Goal: Find contact information: Find contact information

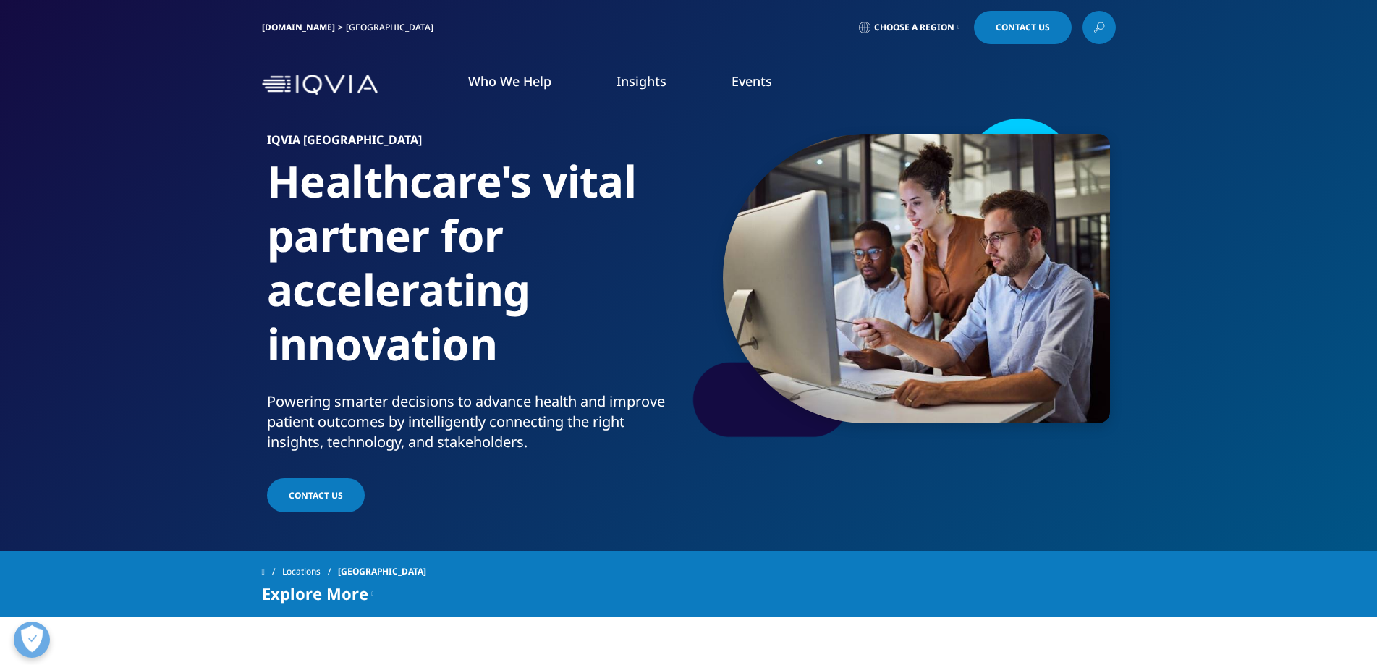
click at [307, 487] on link "Contact Us" at bounding box center [316, 495] width 98 height 34
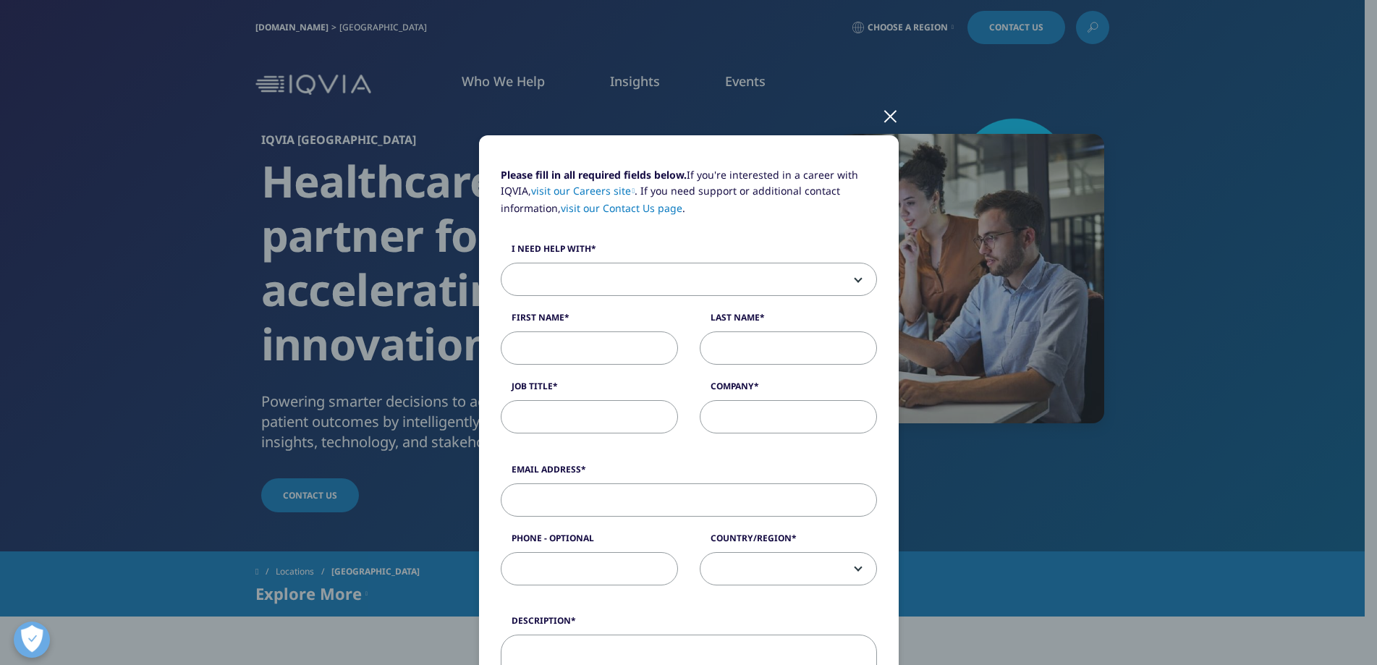
click at [775, 279] on span at bounding box center [688, 279] width 375 height 33
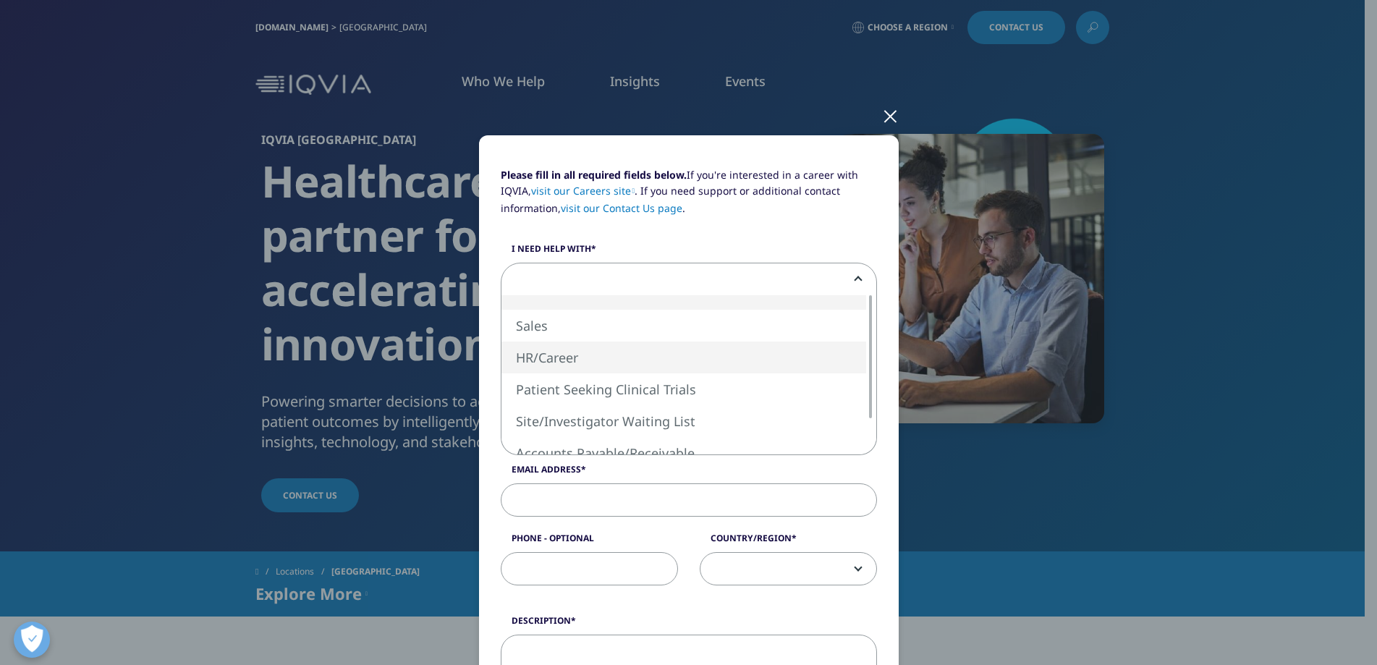
select select "HR Career"
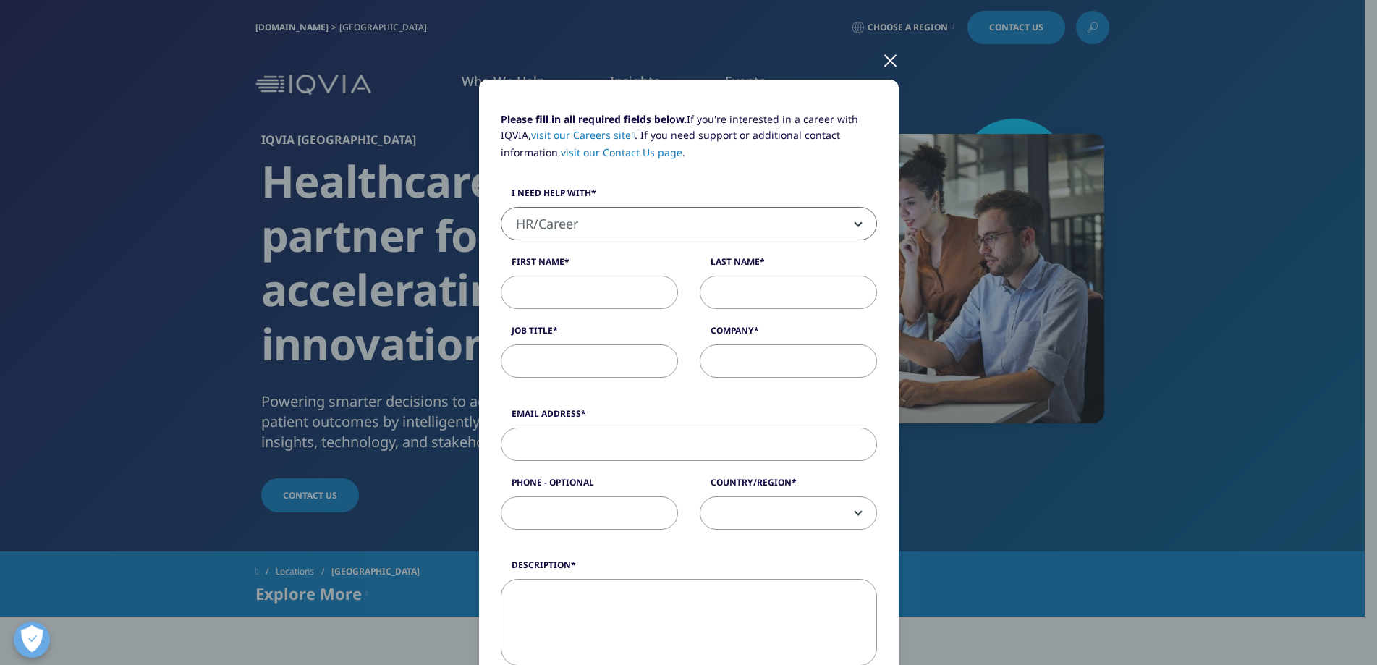
scroll to position [31, 0]
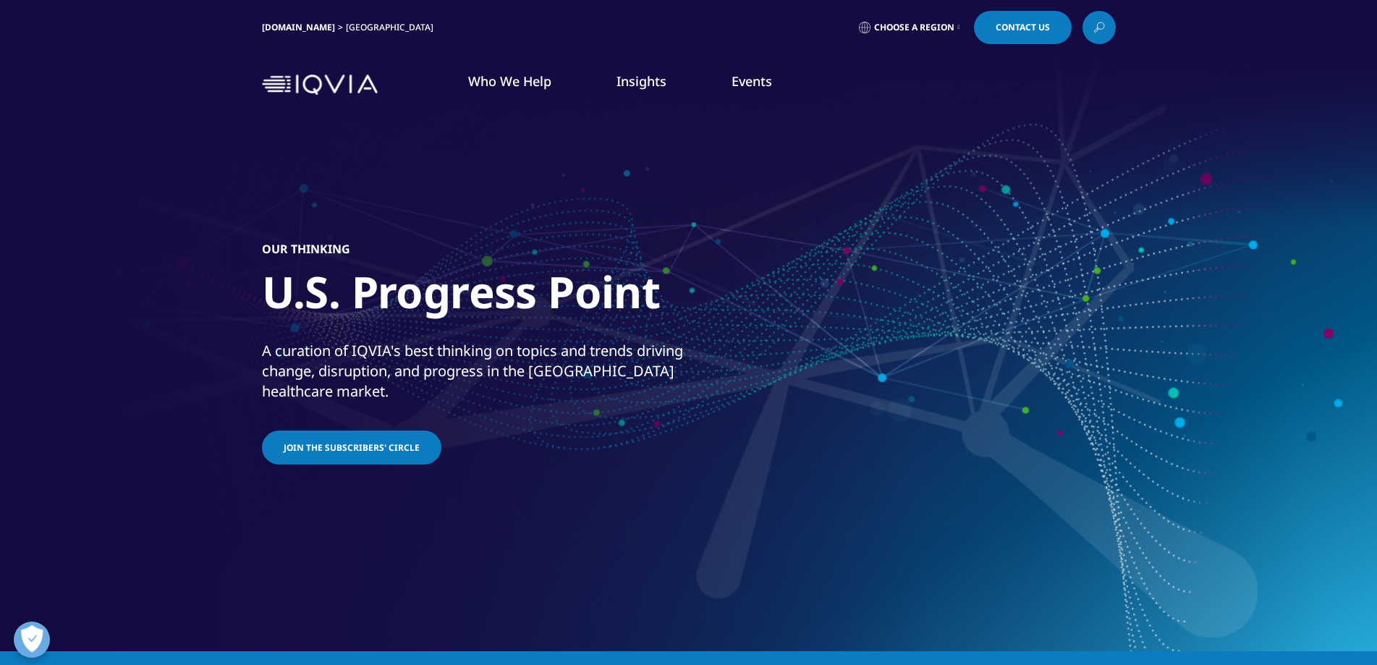
click at [502, 71] on nav "Who We Help WHO WE HELP Pharmaceutical Manufacturers MedTech Health Plans" at bounding box center [749, 85] width 732 height 68
click at [1019, 29] on span "Contact Us" at bounding box center [1022, 27] width 54 height 9
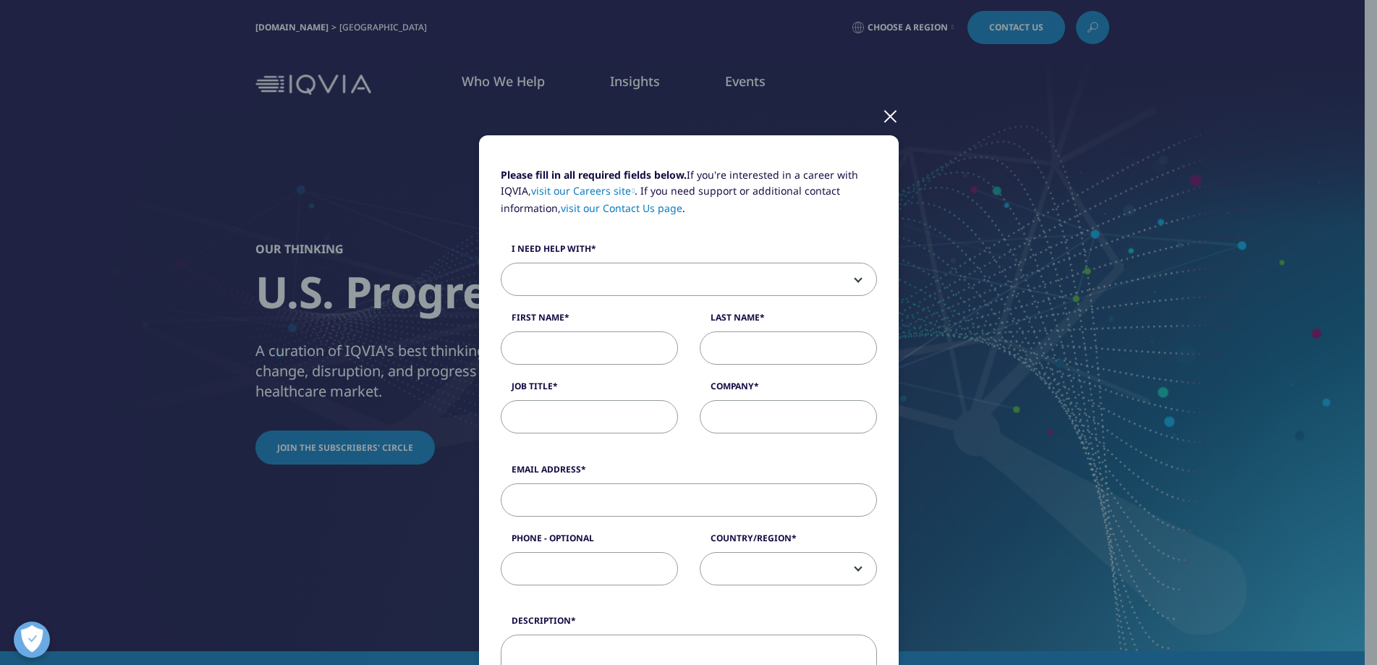
click at [726, 289] on span at bounding box center [688, 279] width 375 height 33
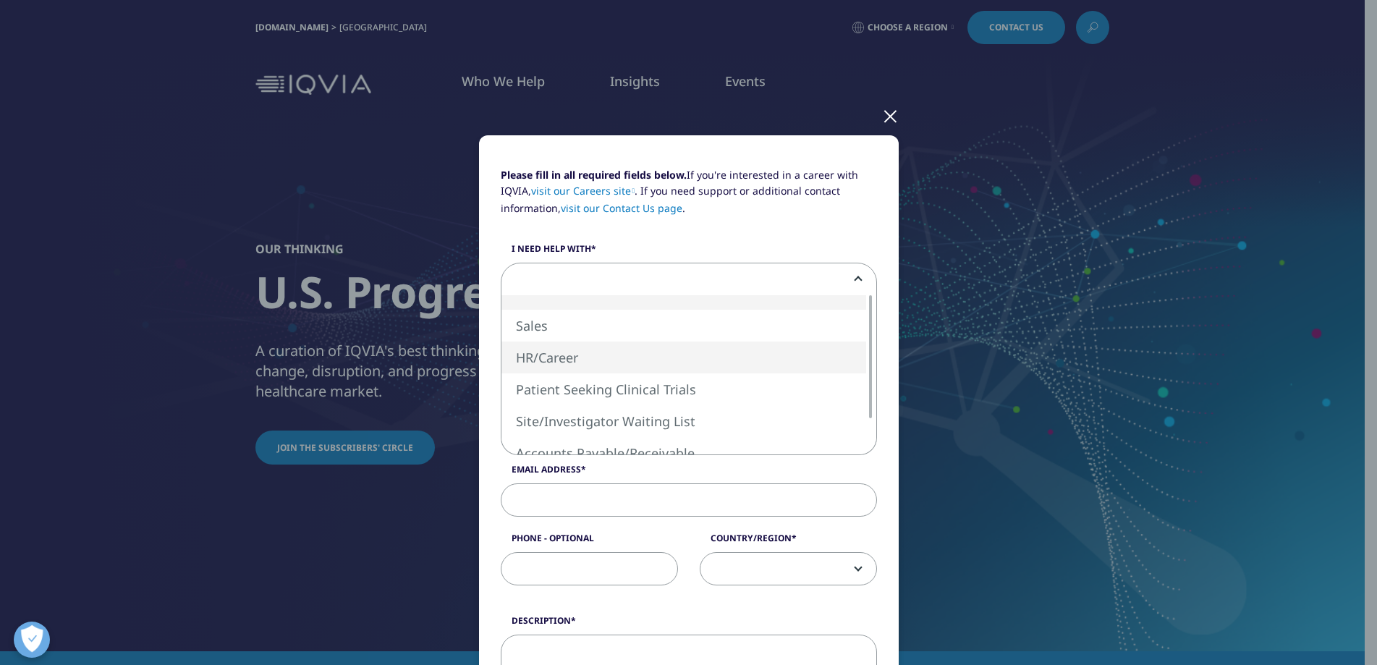
select select "HR Career"
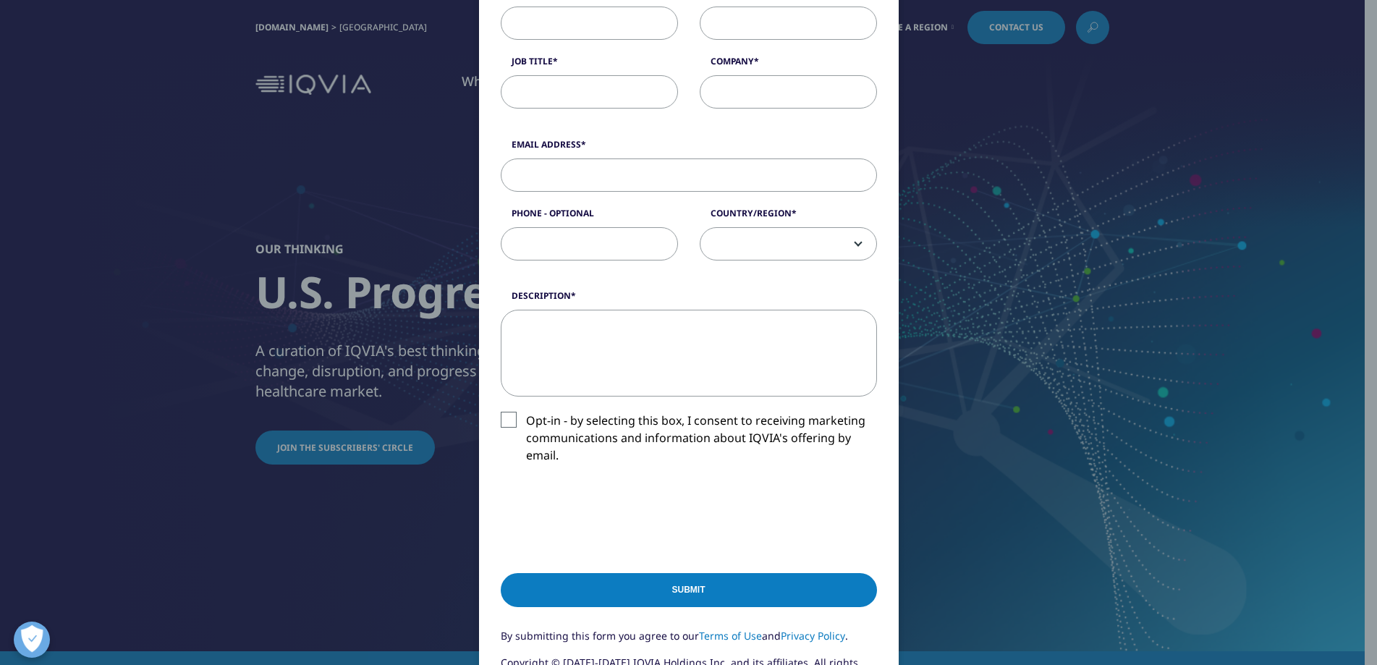
scroll to position [145, 0]
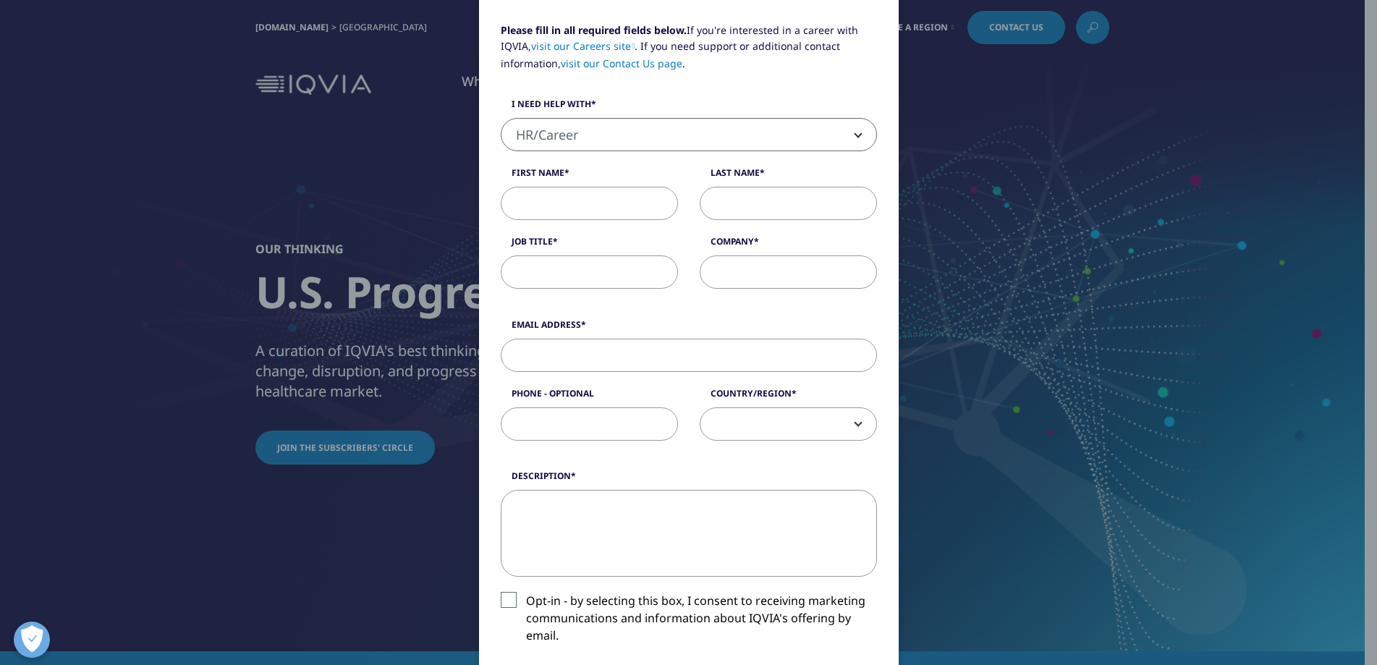
drag, startPoint x: 654, startPoint y: 202, endPoint x: 663, endPoint y: 201, distance: 9.4
click at [654, 202] on input "First Name" at bounding box center [589, 203] width 177 height 33
click at [766, 278] on input "Company" at bounding box center [788, 271] width 177 height 33
click at [664, 236] on label "Job Title" at bounding box center [589, 245] width 177 height 20
click at [664, 255] on input "Job Title" at bounding box center [589, 271] width 177 height 33
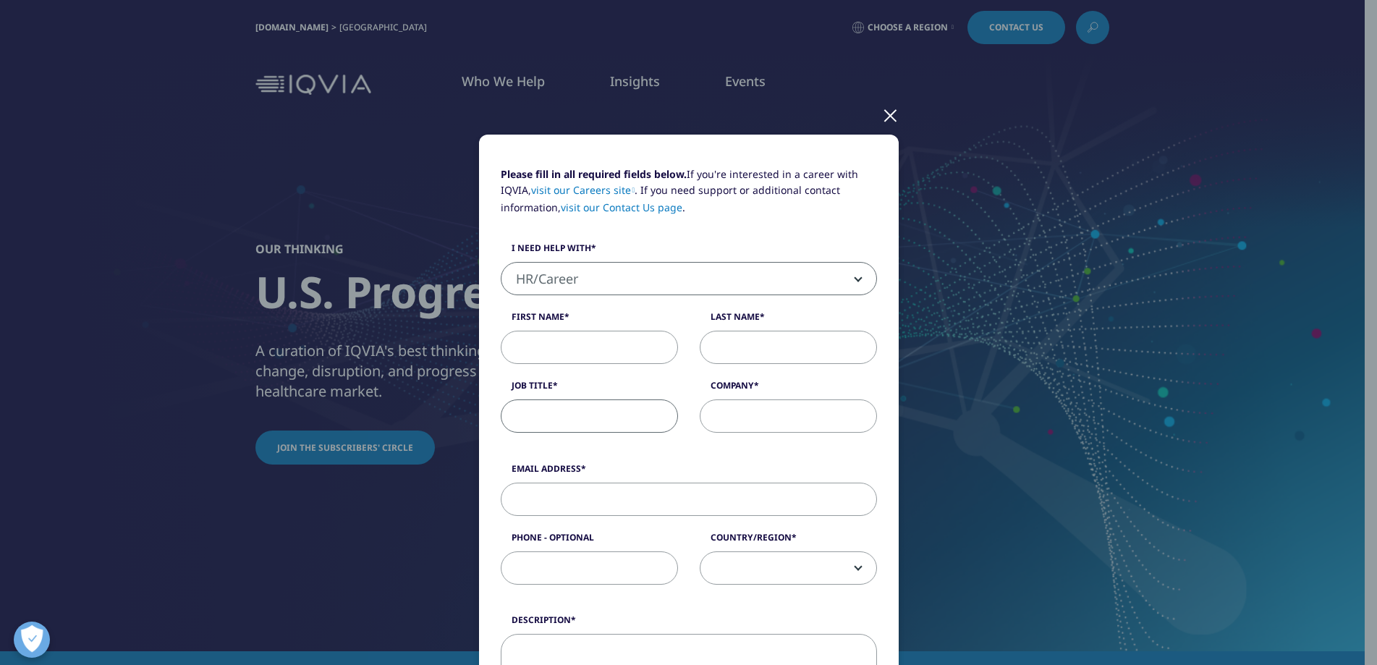
scroll to position [0, 0]
click at [888, 113] on div at bounding box center [890, 115] width 17 height 40
